Goal: Information Seeking & Learning: Learn about a topic

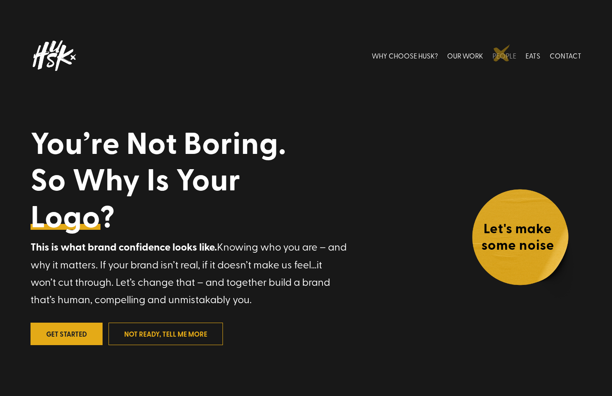
click at [502, 53] on link "PEOPLE" at bounding box center [505, 56] width 24 height 38
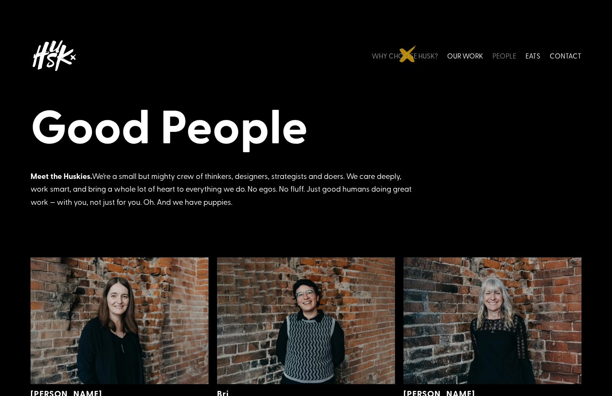
click at [408, 54] on link "WHY CHOOSE HUSK?" at bounding box center [405, 56] width 66 height 38
click at [463, 55] on link "OUR WORK" at bounding box center [465, 56] width 36 height 38
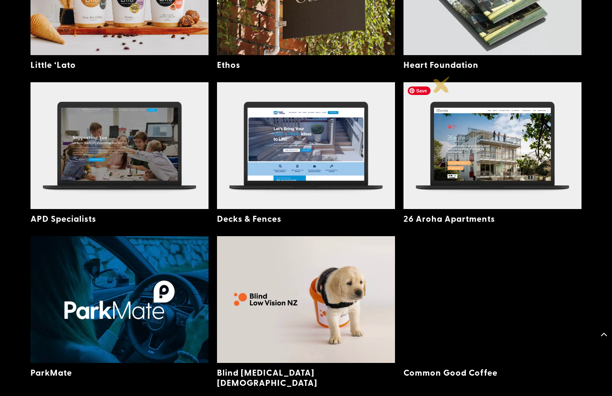
scroll to position [359, 0]
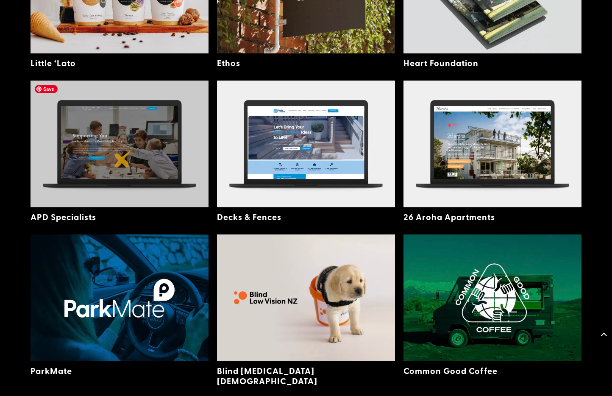
click at [123, 159] on img at bounding box center [120, 144] width 178 height 127
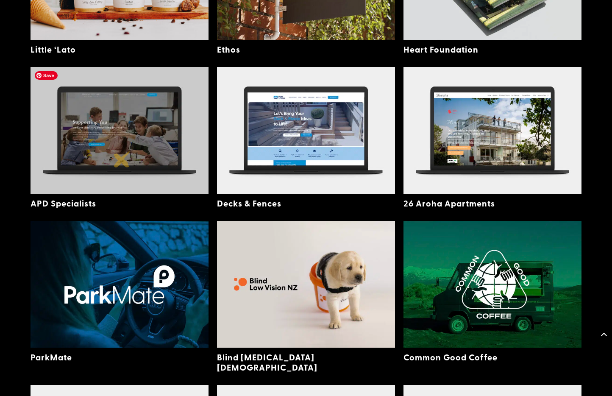
scroll to position [373, 0]
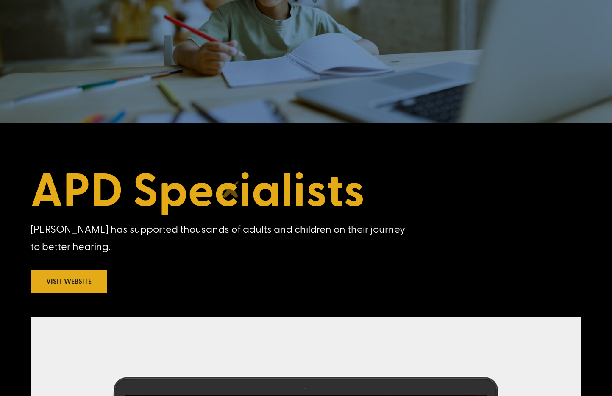
scroll to position [112, 0]
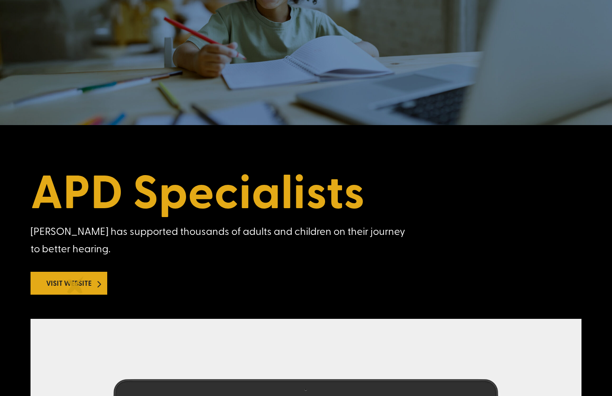
click at [75, 284] on link "Visit Website" at bounding box center [69, 283] width 77 height 22
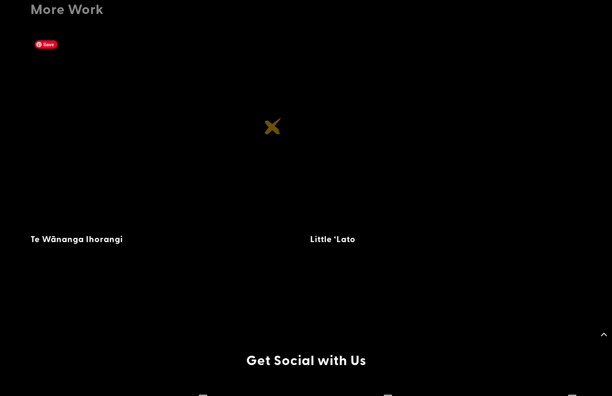
scroll to position [1226, 0]
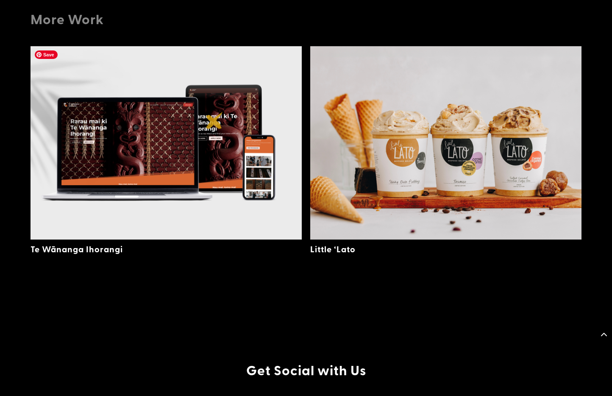
click at [214, 120] on img at bounding box center [166, 142] width 271 height 193
click at [203, 122] on img at bounding box center [166, 142] width 271 height 193
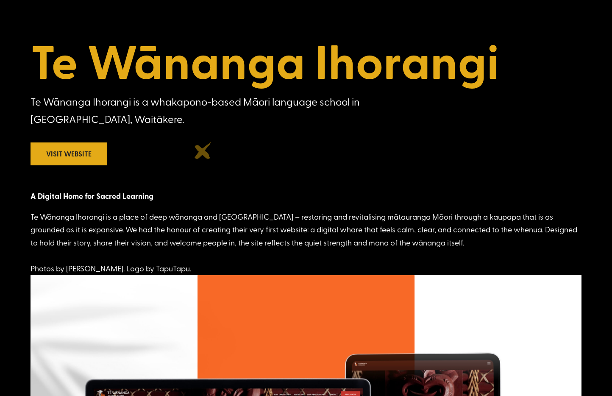
scroll to position [248, 0]
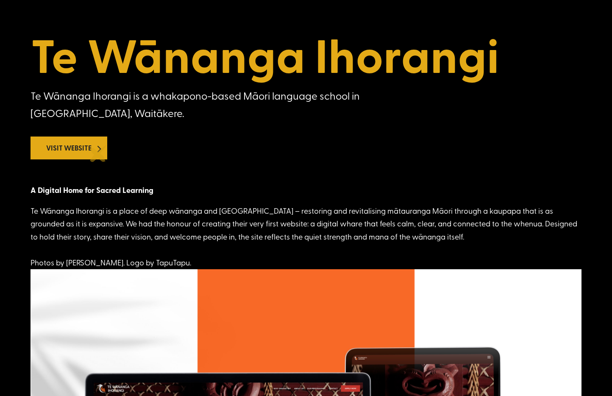
click at [98, 153] on link "Visit Website" at bounding box center [69, 147] width 77 height 22
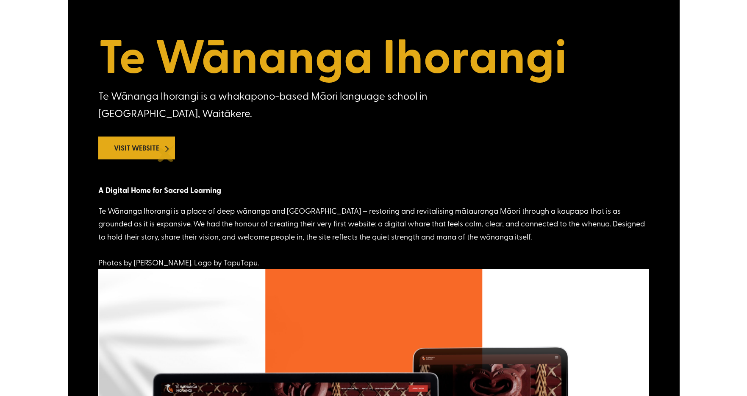
scroll to position [253, 0]
